Goal: Task Accomplishment & Management: Use online tool/utility

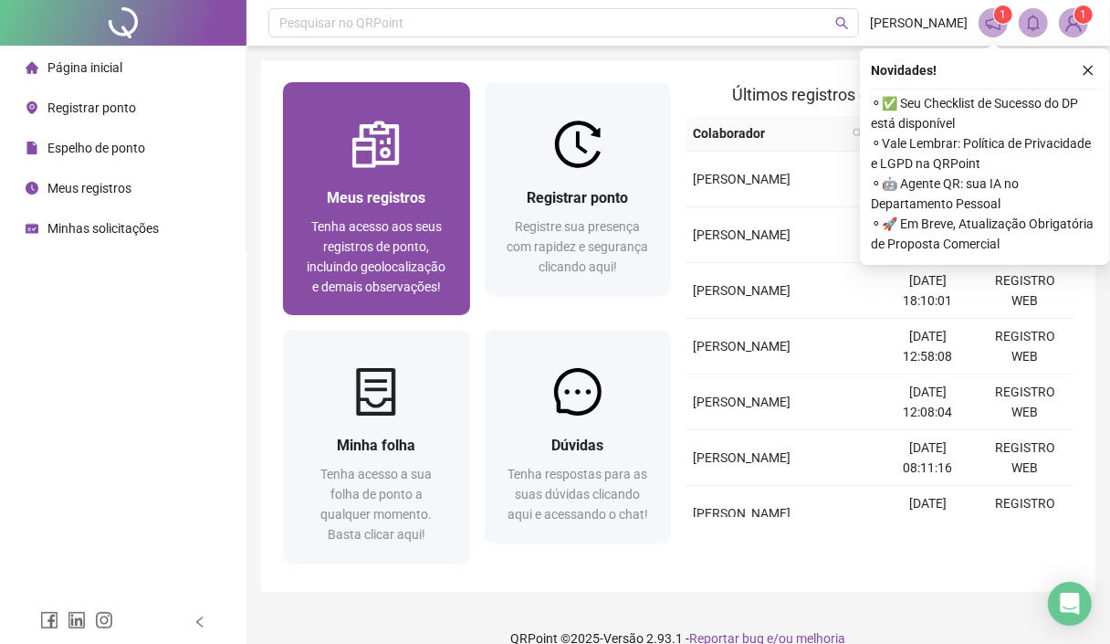
click at [330, 169] on div "Meus registros Tenha acesso aos seus registros de ponto, incluindo geolocalizaç…" at bounding box center [376, 241] width 187 height 147
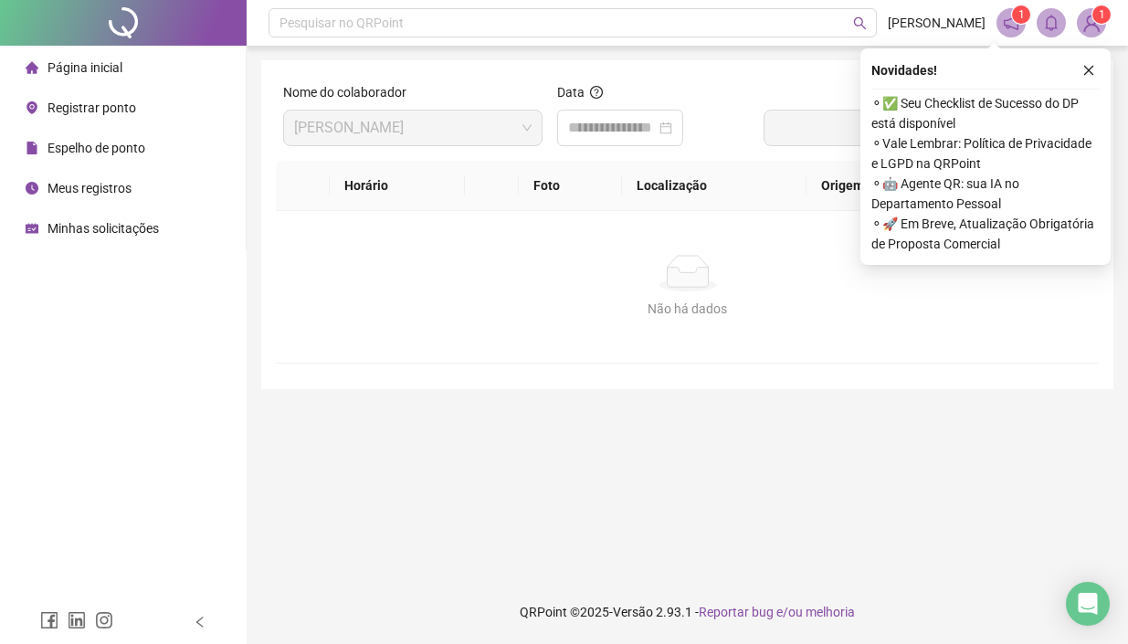
click at [116, 103] on span "Registrar ponto" at bounding box center [91, 107] width 89 height 15
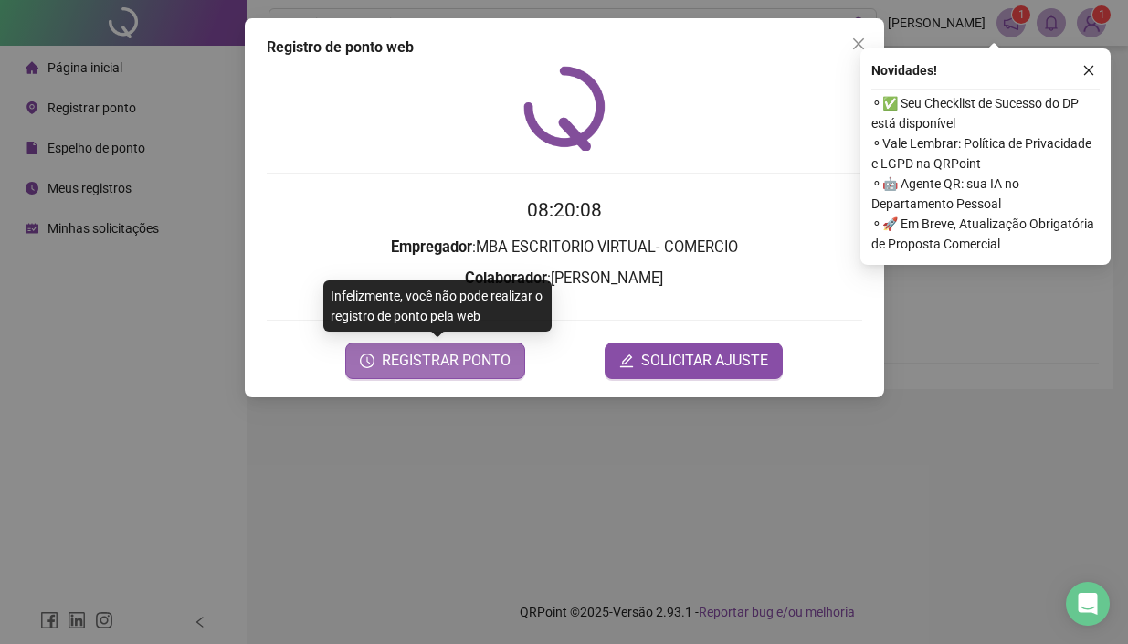
click at [472, 363] on span "REGISTRAR PONTO" at bounding box center [446, 361] width 129 height 22
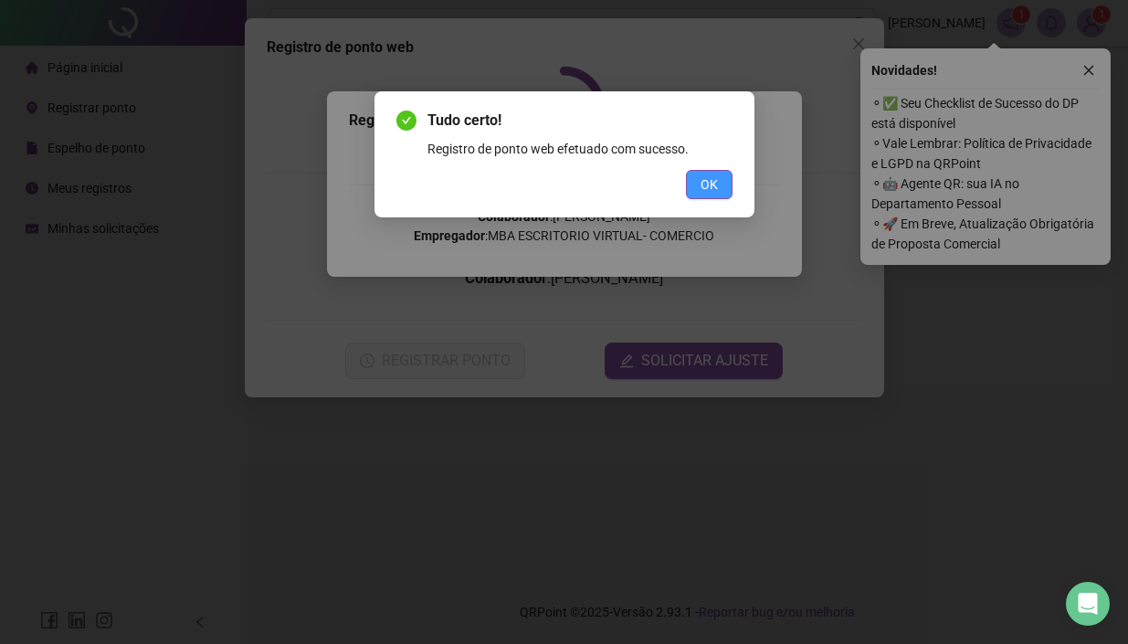
click at [706, 181] on span "OK" at bounding box center [708, 184] width 17 height 20
